Goal: Communication & Community: Connect with others

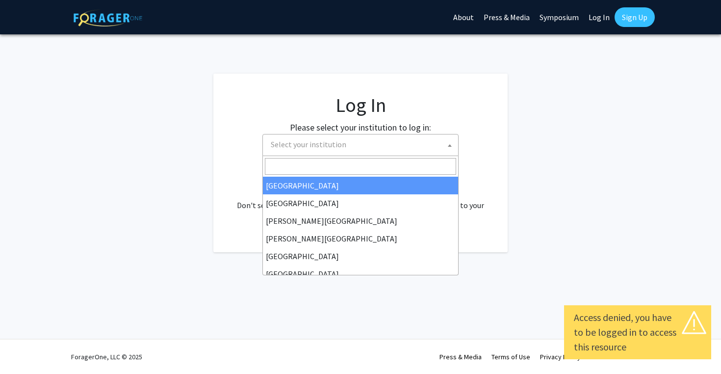
select select
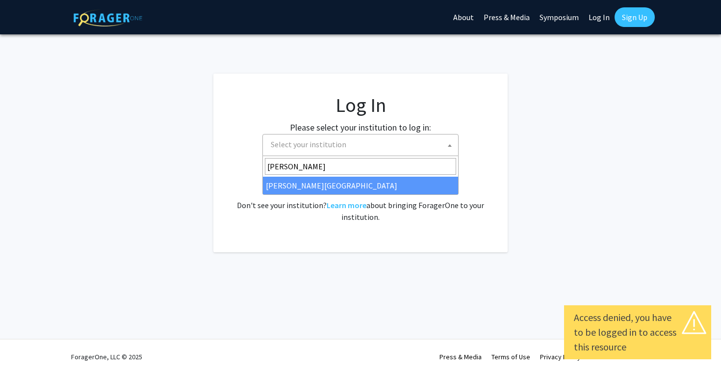
type input "[PERSON_NAME]"
select select "24"
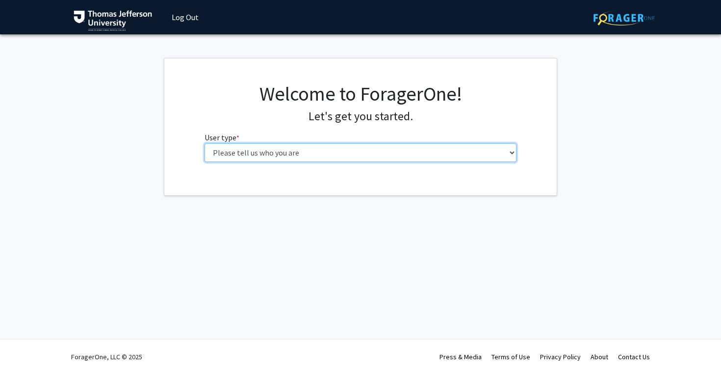
select select "3: doc"
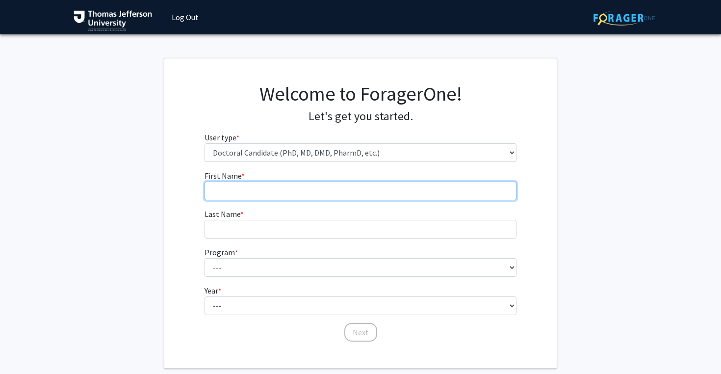
click at [409, 186] on input "First Name * required" at bounding box center [361, 191] width 313 height 19
type input "[PERSON_NAME]"
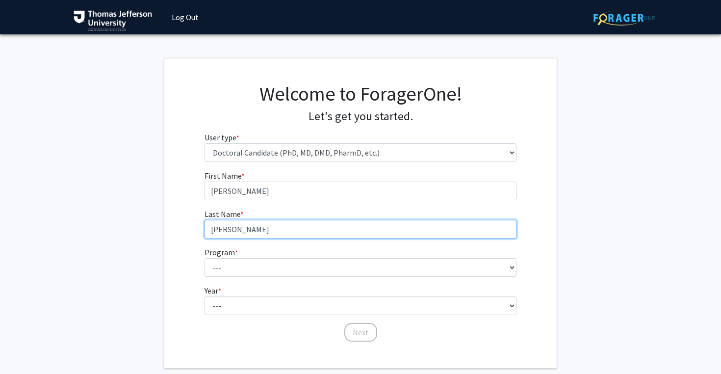
type input "Skidmore"
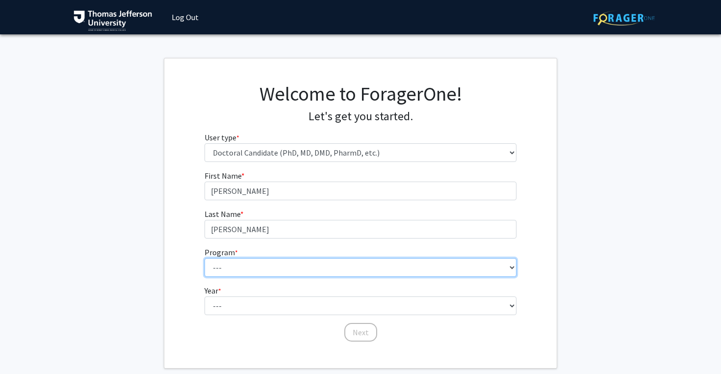
select select "35: 815"
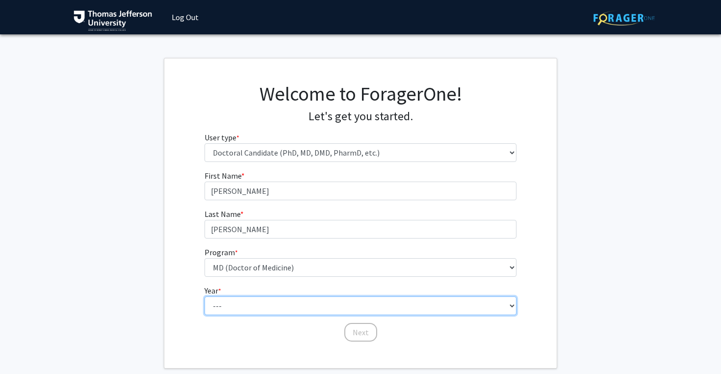
select select "1: first_year"
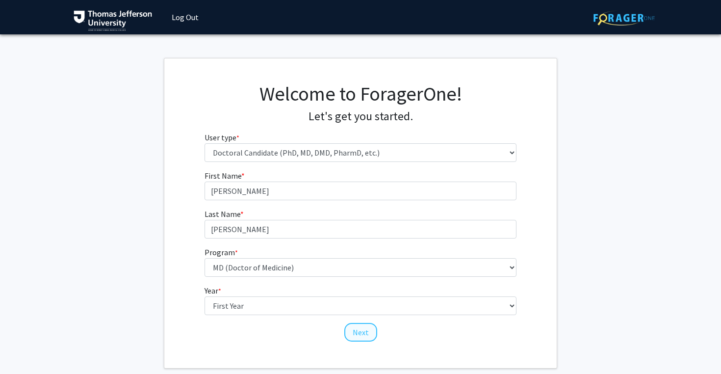
click at [364, 334] on button "Next" at bounding box center [360, 332] width 33 height 19
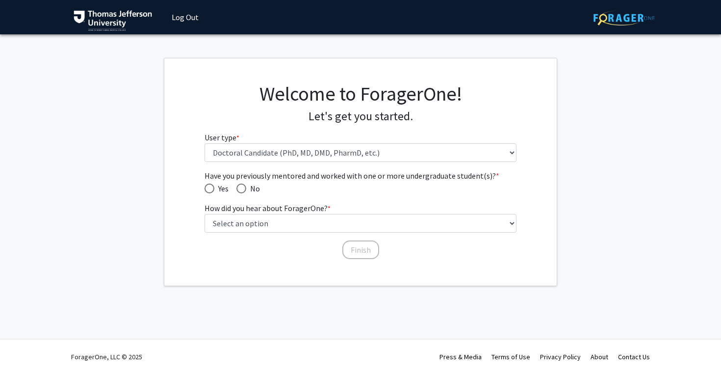
click at [247, 193] on span "No" at bounding box center [253, 189] width 14 height 12
click at [246, 193] on input "No" at bounding box center [241, 188] width 10 height 10
radio input "true"
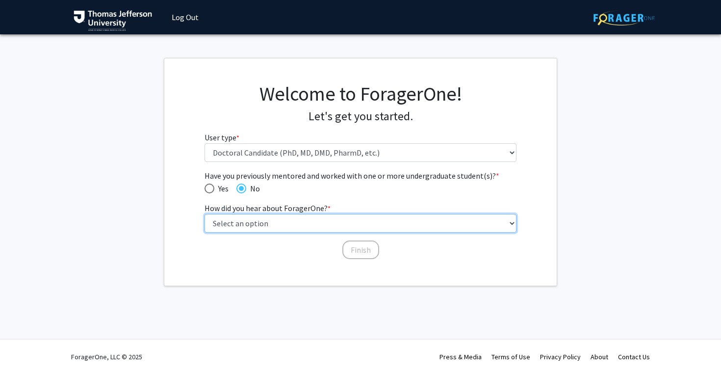
select select "2: faculty_recommendation"
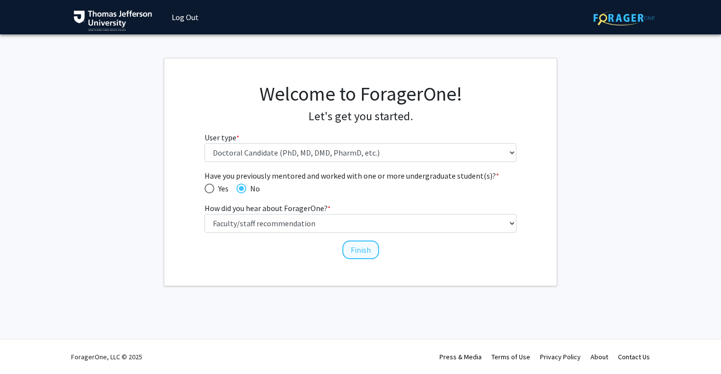
click at [362, 252] on button "Finish" at bounding box center [360, 249] width 37 height 19
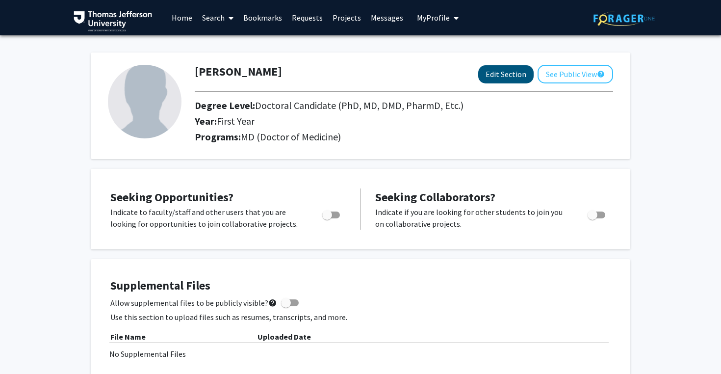
click at [508, 76] on button "Edit Section" at bounding box center [505, 74] width 55 height 18
select select "first_year"
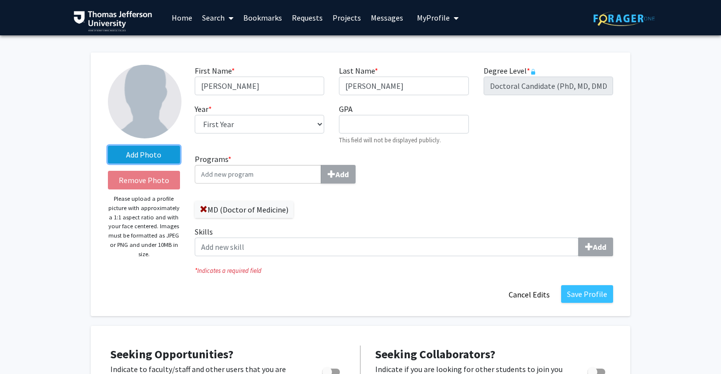
click at [170, 154] on label "Add Photo" at bounding box center [144, 155] width 72 height 18
click at [0, 0] on input "Add Photo" at bounding box center [0, 0] width 0 height 0
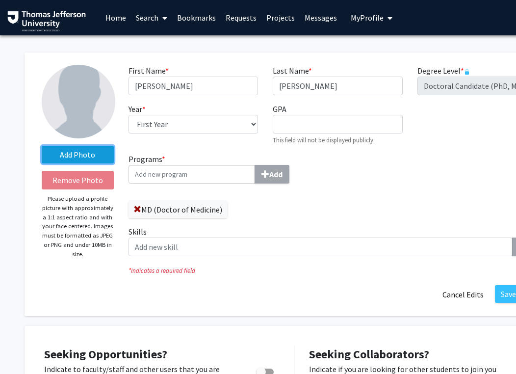
click at [72, 156] on label "Add Photo" at bounding box center [78, 155] width 72 height 18
click at [0, 0] on input "Add Photo" at bounding box center [0, 0] width 0 height 0
click at [72, 156] on label "Add Photo" at bounding box center [78, 155] width 72 height 18
click at [0, 0] on input "Add Photo" at bounding box center [0, 0] width 0 height 0
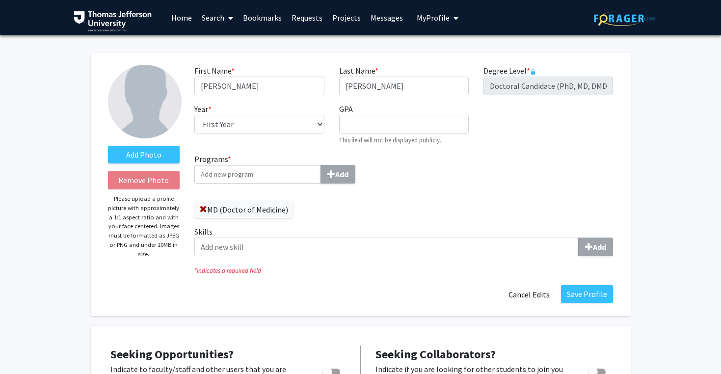
click at [172, 290] on div "Add Photo Remove Photo Please upload a profile picture with approximately a 1:1…" at bounding box center [144, 184] width 87 height 239
click at [154, 154] on label "Add Photo" at bounding box center [144, 155] width 72 height 18
click at [0, 0] on input "Add Photo" at bounding box center [0, 0] width 0 height 0
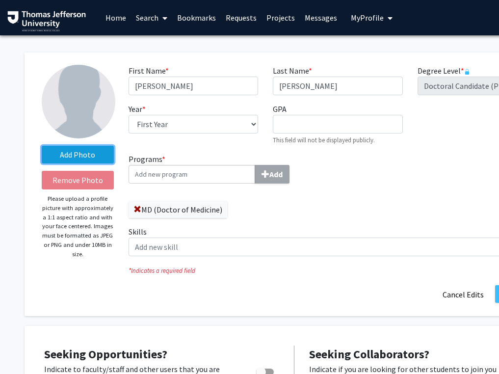
click at [101, 156] on label "Add Photo" at bounding box center [78, 155] width 72 height 18
click at [0, 0] on input "Add Photo" at bounding box center [0, 0] width 0 height 0
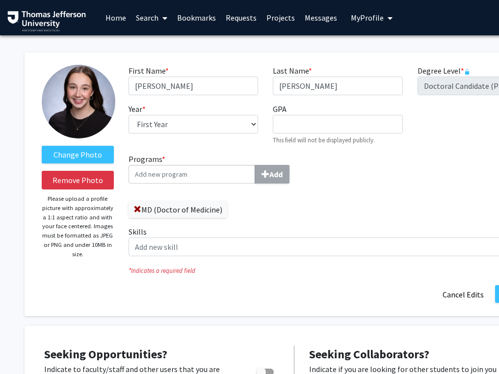
click at [487, 216] on div "Programs * Add MD (Doctor of Medicine) Skills Add" at bounding box center [337, 208] width 433 height 111
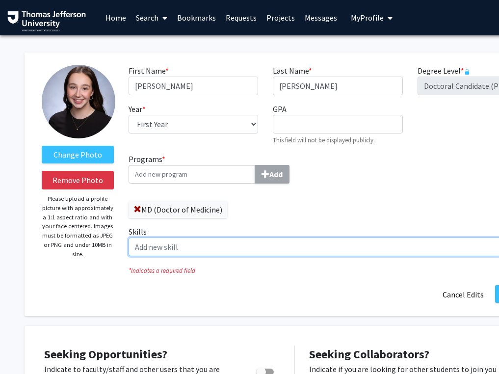
click at [450, 244] on input "Skills Add" at bounding box center [321, 246] width 384 height 19
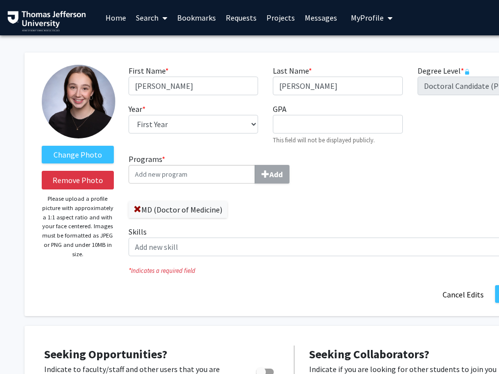
click at [497, 222] on div "Programs * Add MD (Doctor of Medicine) Skills Add" at bounding box center [337, 208] width 433 height 111
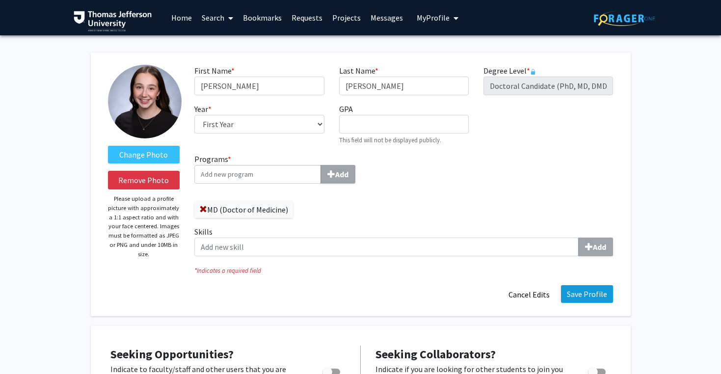
click at [594, 298] on button "Save Profile" at bounding box center [587, 294] width 52 height 18
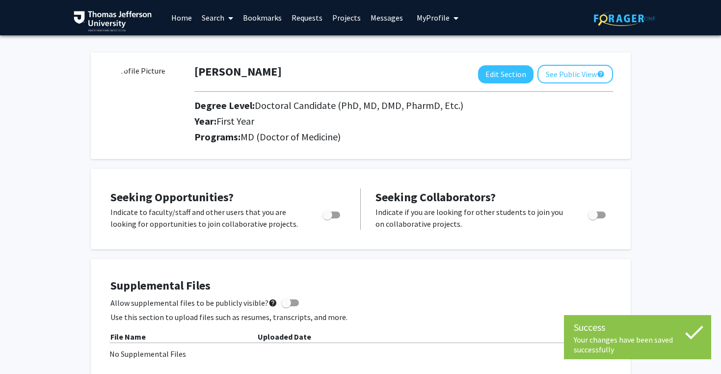
scroll to position [23, 0]
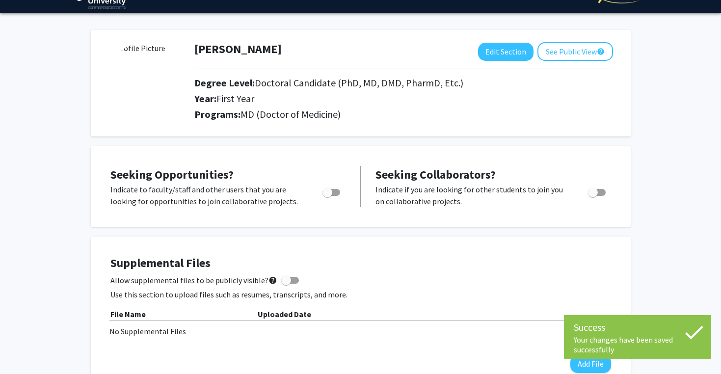
click at [147, 82] on img at bounding box center [145, 79] width 74 height 74
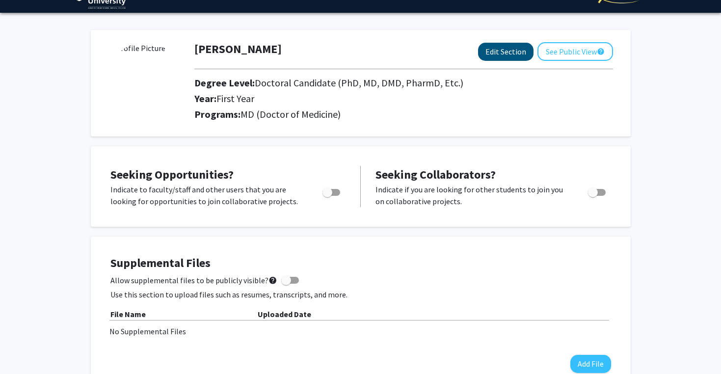
click at [502, 54] on button "Edit Section" at bounding box center [505, 52] width 55 height 18
select select "first_year"
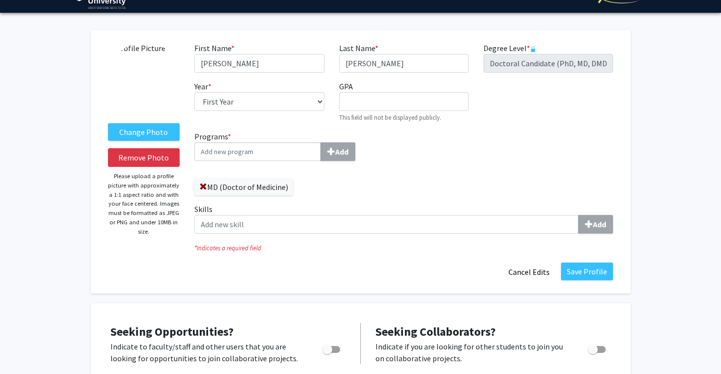
click at [143, 83] on img at bounding box center [145, 79] width 74 height 74
click at [149, 123] on div "Change Photo Remove Photo Please upload a profile picture with approximately a …" at bounding box center [144, 161] width 87 height 239
click at [149, 139] on label "Change Photo" at bounding box center [144, 132] width 72 height 18
click at [0, 0] on input "Change Photo" at bounding box center [0, 0] width 0 height 0
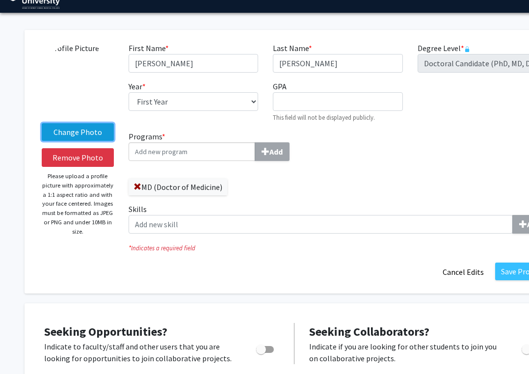
click at [98, 130] on label "Change Photo" at bounding box center [78, 132] width 72 height 18
click at [0, 0] on input "Change Photo" at bounding box center [0, 0] width 0 height 0
click at [98, 130] on label "Change Photo" at bounding box center [78, 132] width 72 height 18
click at [0, 0] on input "Change Photo" at bounding box center [0, 0] width 0 height 0
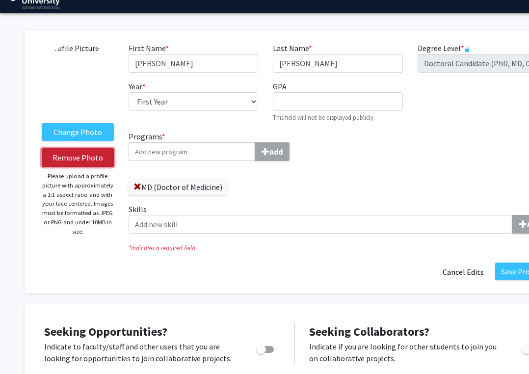
click at [89, 153] on button "Remove Photo" at bounding box center [78, 157] width 72 height 19
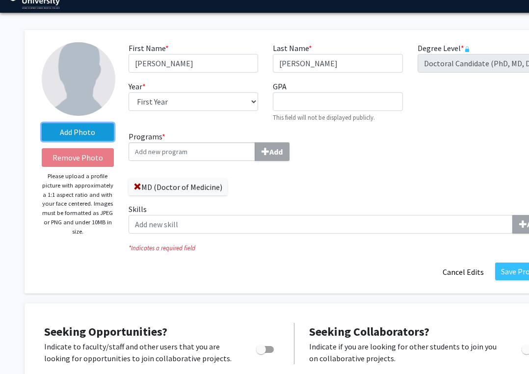
click at [96, 132] on label "Add Photo" at bounding box center [78, 132] width 72 height 18
click at [0, 0] on input "Add Photo" at bounding box center [0, 0] width 0 height 0
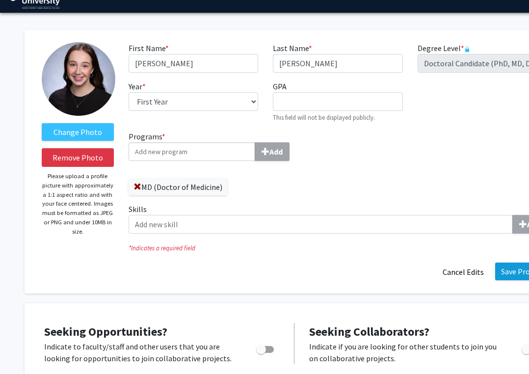
click at [513, 271] on button "Save Profile" at bounding box center [521, 271] width 52 height 18
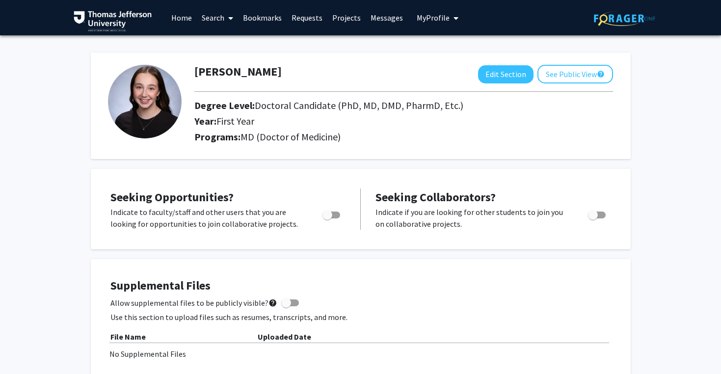
scroll to position [0, 0]
click at [183, 22] on link "Home" at bounding box center [181, 17] width 30 height 34
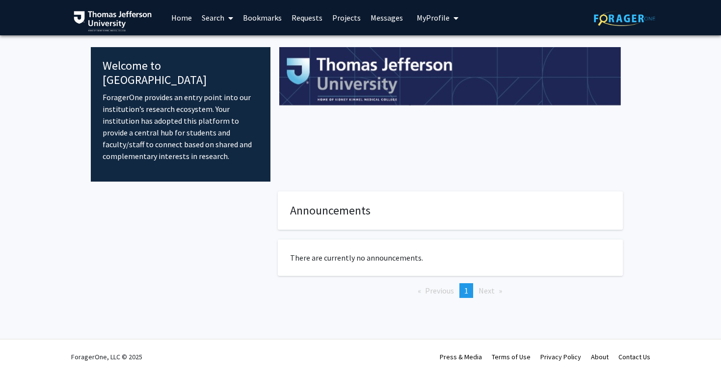
click at [226, 18] on span at bounding box center [228, 18] width 9 height 34
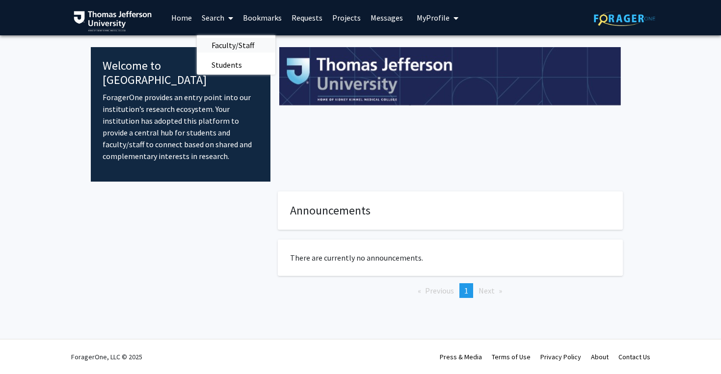
click at [229, 40] on span "Faculty/Staff" at bounding box center [233, 45] width 72 height 20
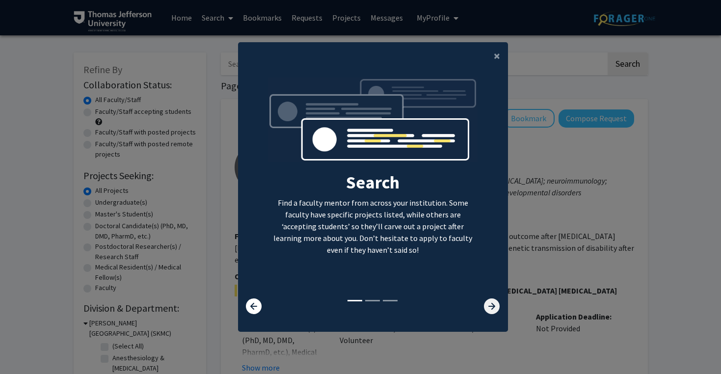
click at [493, 314] on icon at bounding box center [492, 306] width 16 height 16
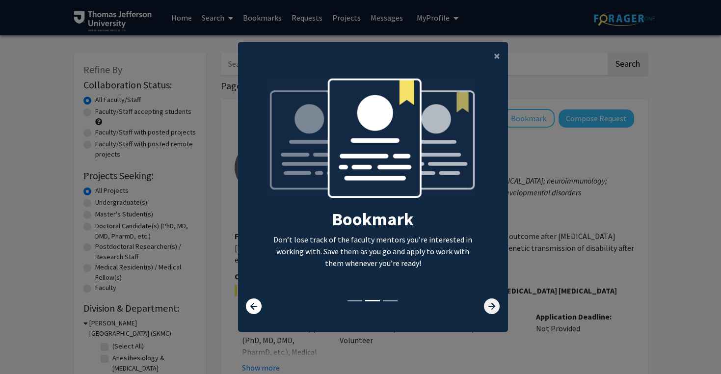
click at [493, 314] on icon at bounding box center [492, 306] width 16 height 16
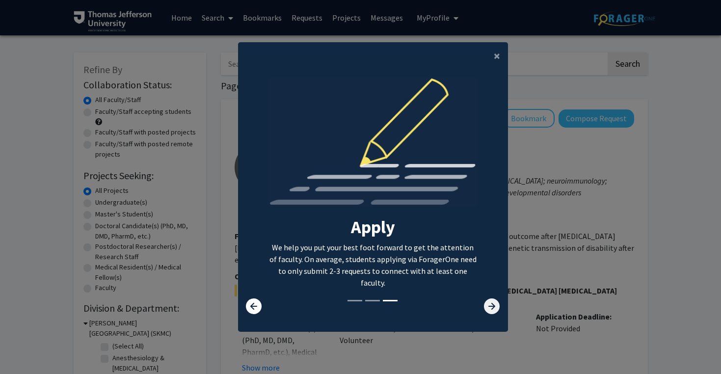
click at [493, 314] on icon at bounding box center [492, 306] width 16 height 16
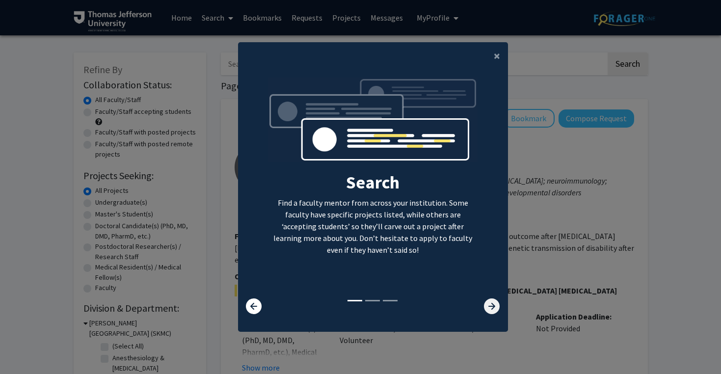
click at [493, 314] on icon at bounding box center [492, 306] width 16 height 16
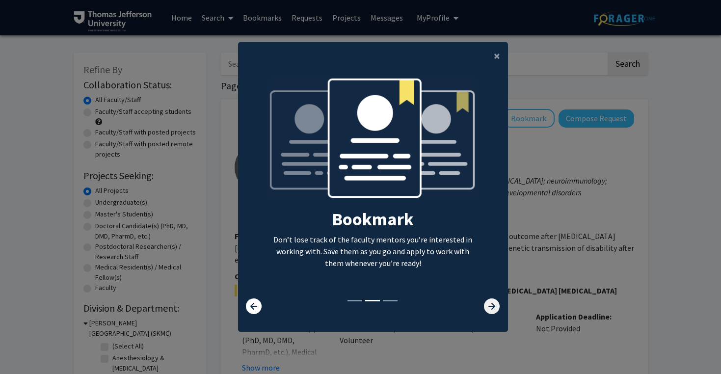
click at [493, 314] on icon at bounding box center [492, 306] width 16 height 16
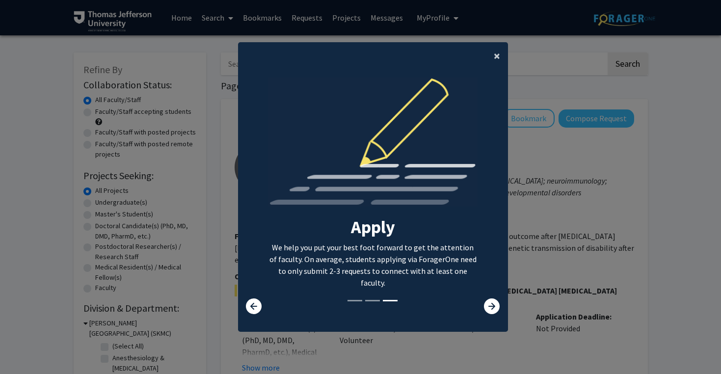
click at [497, 53] on span "×" at bounding box center [497, 55] width 6 height 15
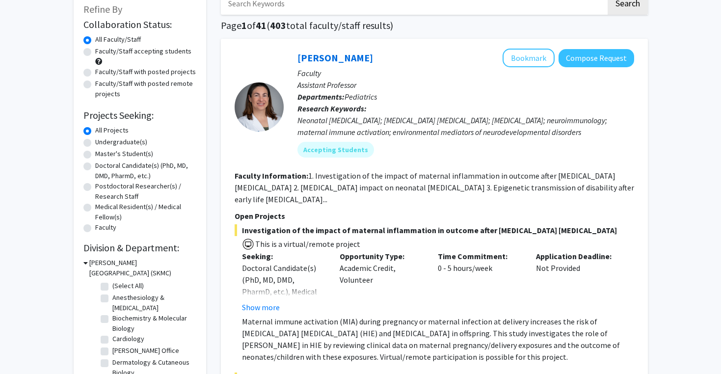
scroll to position [60, 0]
click at [95, 165] on label "Doctoral Candidate(s) (PhD, MD, DMD, PharmD, etc.)" at bounding box center [145, 170] width 101 height 21
click at [95, 165] on input "Doctoral Candidate(s) (PhD, MD, DMD, PharmD, etc.)" at bounding box center [98, 163] width 6 height 6
radio input "true"
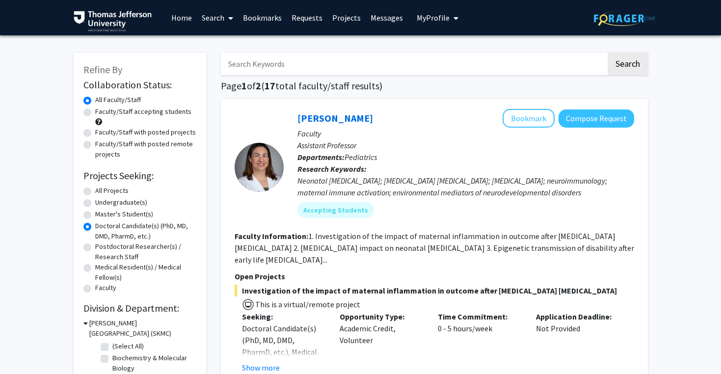
click at [95, 117] on label "Faculty/Staff accepting students" at bounding box center [143, 111] width 96 height 10
click at [95, 113] on input "Faculty/Staff accepting students" at bounding box center [98, 109] width 6 height 6
radio input "true"
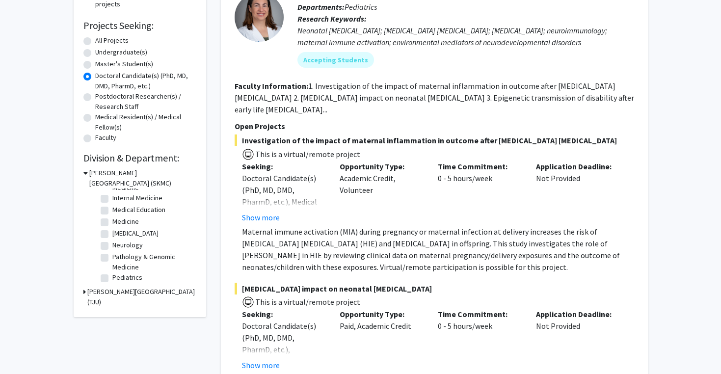
scroll to position [63, 0]
click at [84, 294] on icon at bounding box center [84, 292] width 2 height 10
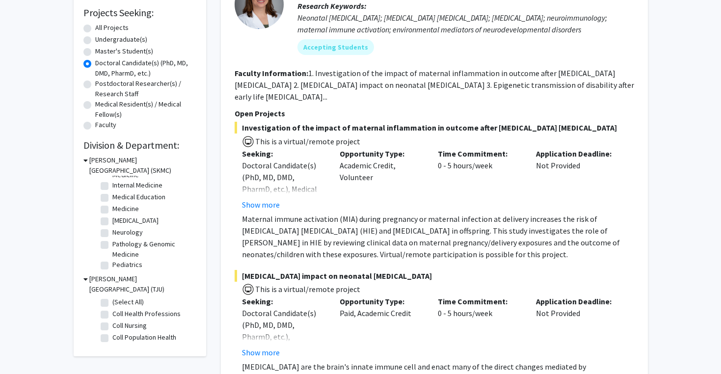
scroll to position [165, 0]
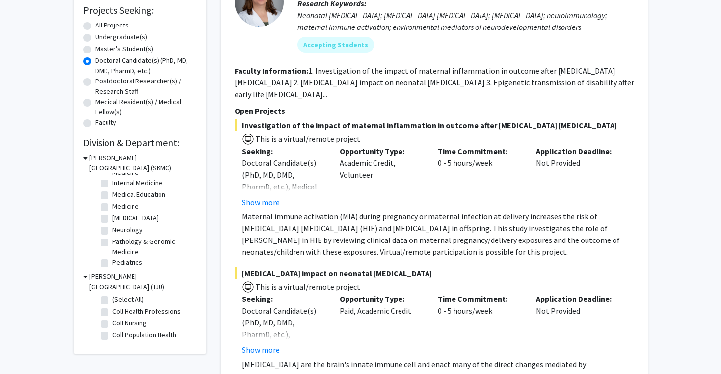
click at [112, 266] on label "Pediatrics" at bounding box center [127, 262] width 30 height 10
click at [112, 263] on input "Pediatrics" at bounding box center [115, 260] width 6 height 6
checkbox input "true"
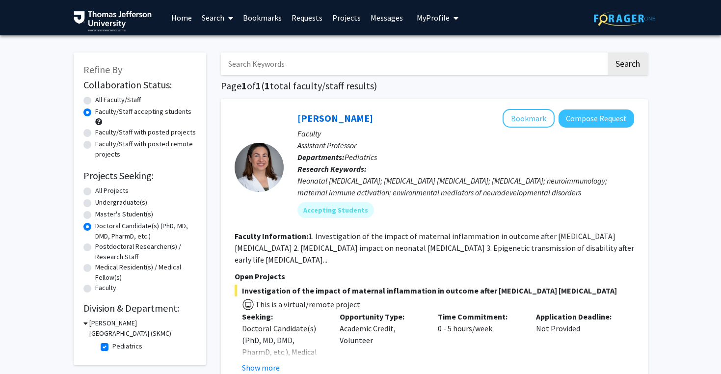
click at [112, 348] on label "Pediatrics" at bounding box center [127, 346] width 30 height 10
click at [112, 347] on input "Pediatrics" at bounding box center [115, 344] width 6 height 6
checkbox input "false"
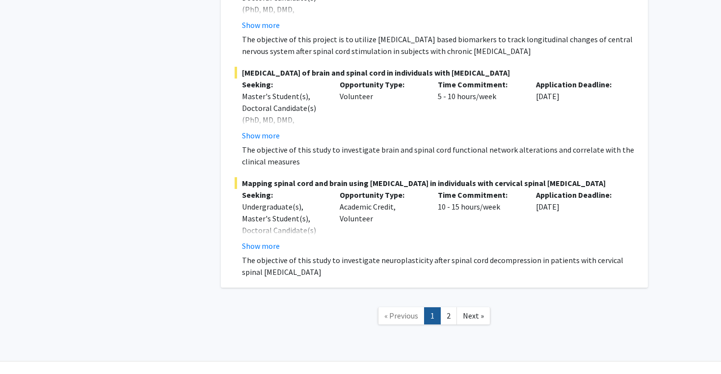
scroll to position [5884, 0]
click at [473, 308] on link "Next »" at bounding box center [473, 316] width 34 height 17
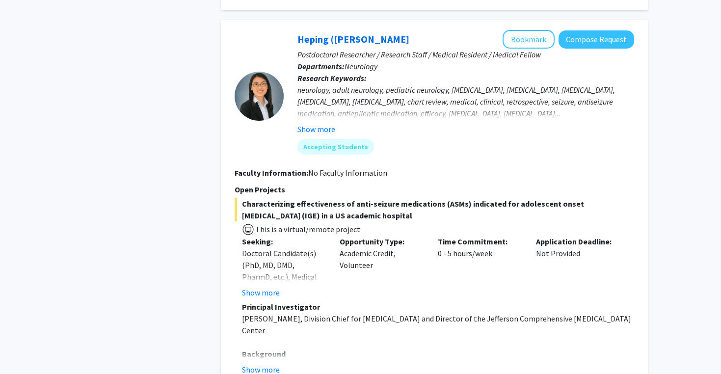
scroll to position [1859, 0]
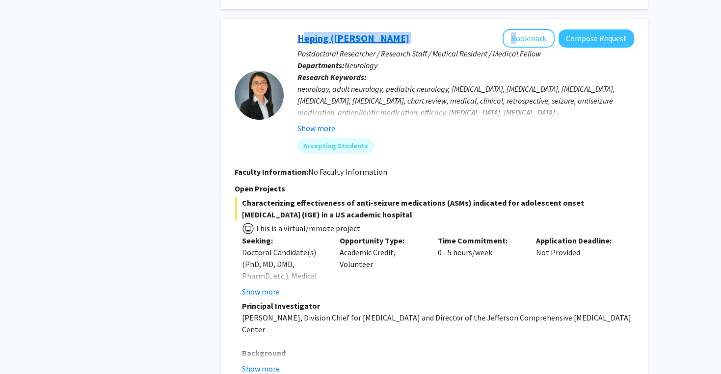
drag, startPoint x: 294, startPoint y: 15, endPoint x: 299, endPoint y: 17, distance: 5.6
click at [299, 29] on div "Heping (Ann) Sheng Bookmark Compose Request Postdoctoral Researcher / Research …" at bounding box center [459, 95] width 350 height 132
copy div "Heping (Ann) Sheng"
click at [447, 71] on p "Research Keywords: neurology, adult neurology, pediatric neurology, epilepsy, g…" at bounding box center [465, 102] width 337 height 63
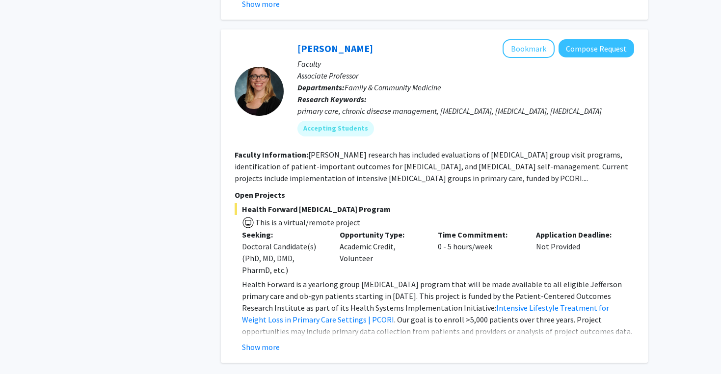
scroll to position [2225, 0]
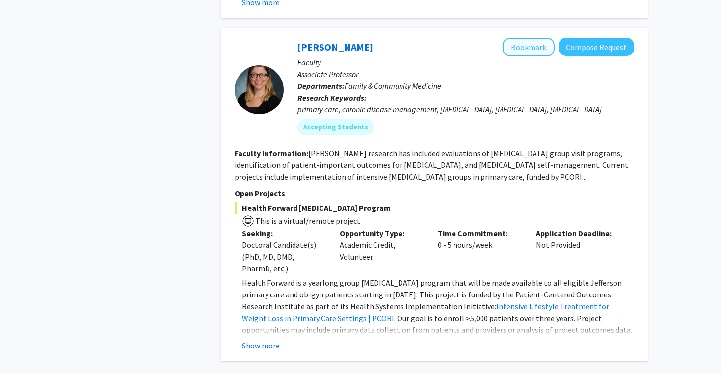
click at [536, 38] on button "Bookmark" at bounding box center [528, 47] width 52 height 19
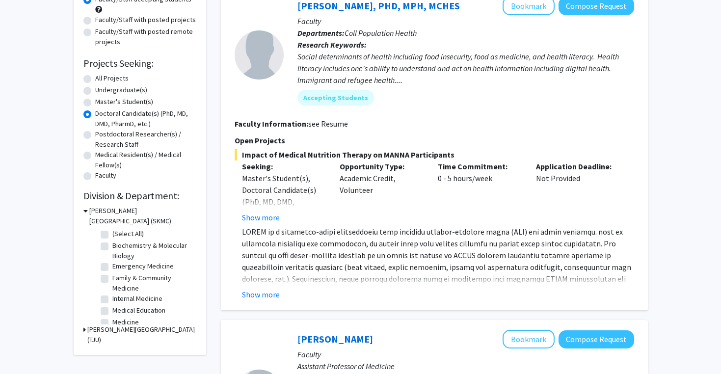
scroll to position [67, 0]
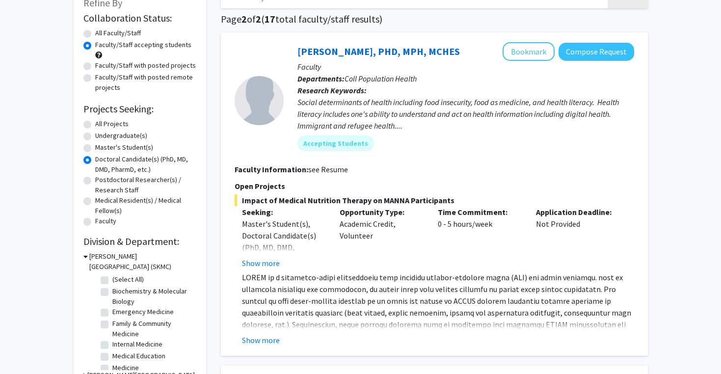
click at [95, 34] on label "All Faculty/Staff" at bounding box center [118, 33] width 46 height 10
click at [95, 34] on input "All Faculty/Staff" at bounding box center [98, 31] width 6 height 6
radio input "true"
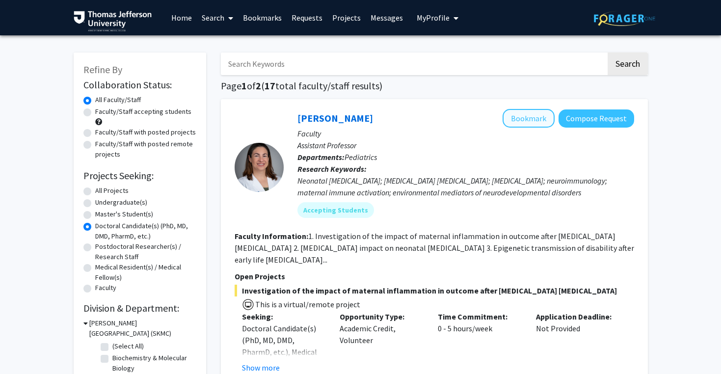
click at [528, 120] on button "Bookmark" at bounding box center [528, 118] width 52 height 19
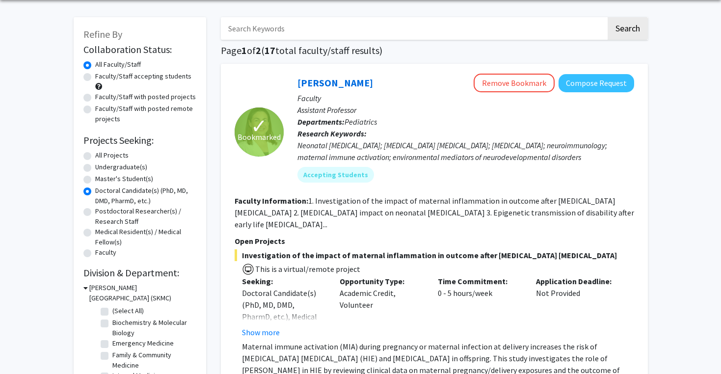
scroll to position [33, 0]
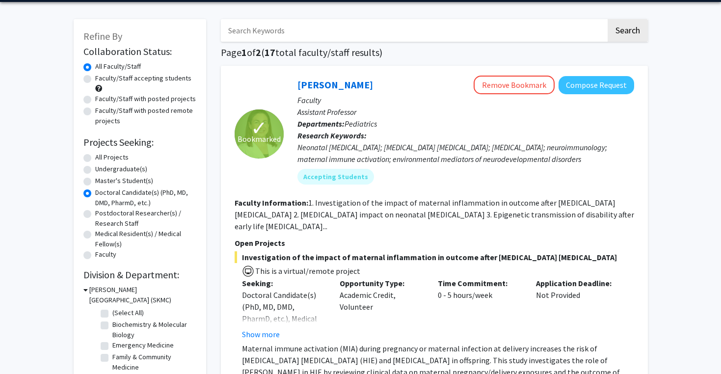
click at [95, 158] on label "All Projects" at bounding box center [111, 157] width 33 height 10
click at [95, 158] on input "All Projects" at bounding box center [98, 155] width 6 height 6
radio input "true"
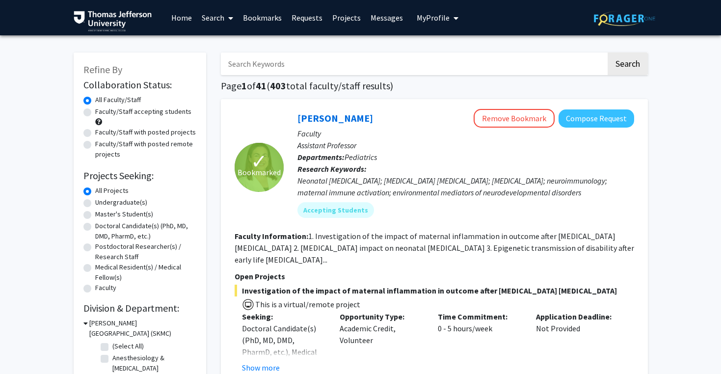
click at [95, 228] on label "Doctoral Candidate(s) (PhD, MD, DMD, PharmD, etc.)" at bounding box center [145, 231] width 101 height 21
click at [95, 227] on input "Doctoral Candidate(s) (PhD, MD, DMD, PharmD, etc.)" at bounding box center [98, 224] width 6 height 6
radio input "true"
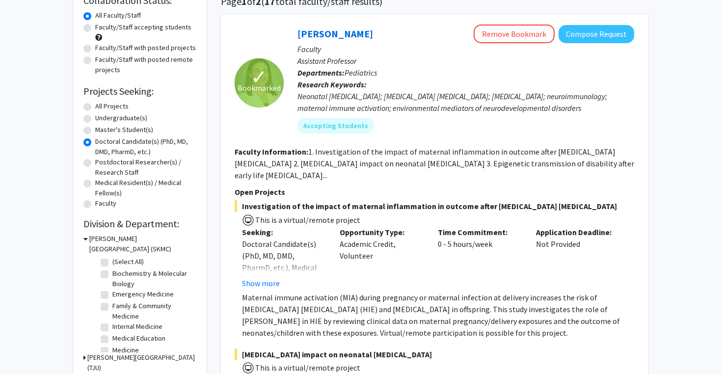
scroll to position [87, 0]
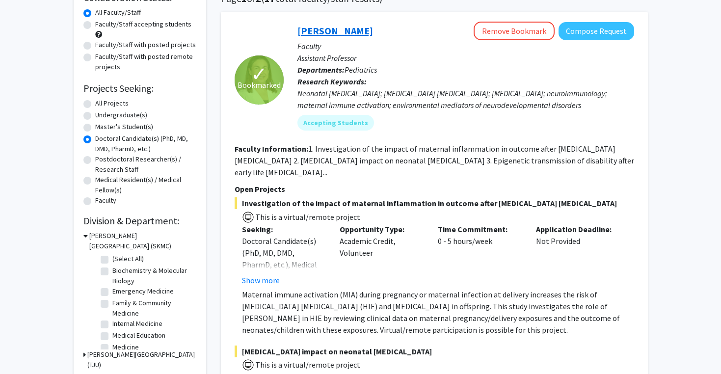
click at [334, 31] on link "Elizabeth Wright-Jin" at bounding box center [335, 31] width 76 height 12
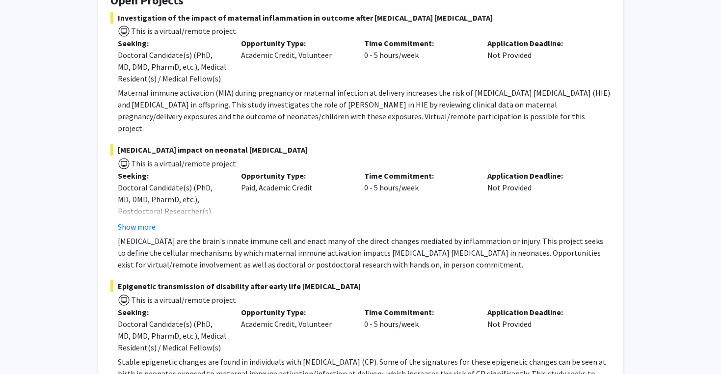
scroll to position [131, 0]
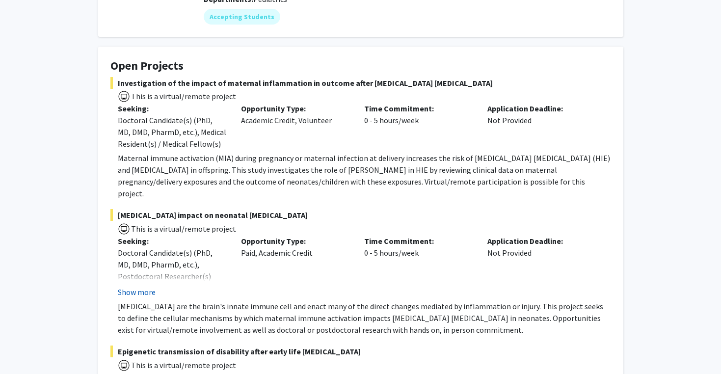
click at [141, 286] on button "Show more" at bounding box center [137, 292] width 38 height 12
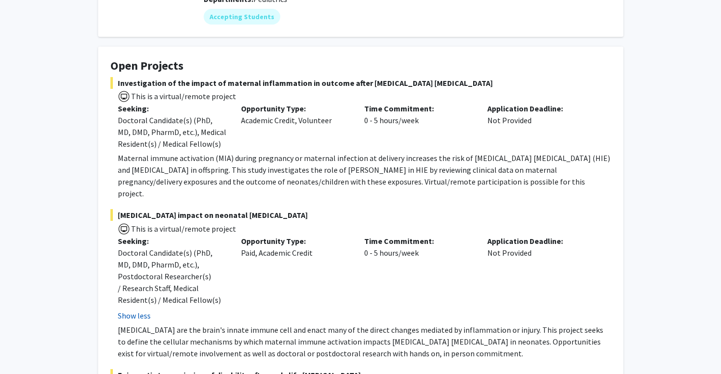
click at [141, 310] on button "Show less" at bounding box center [134, 316] width 33 height 12
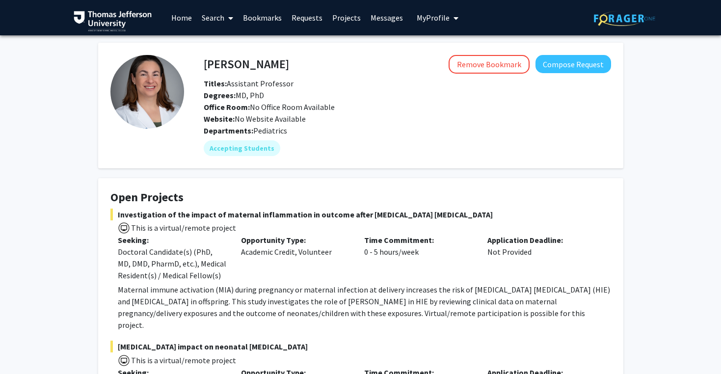
scroll to position [0, 0]
click at [590, 70] on button "Compose Request" at bounding box center [573, 64] width 76 height 18
